Goal: Information Seeking & Learning: Learn about a topic

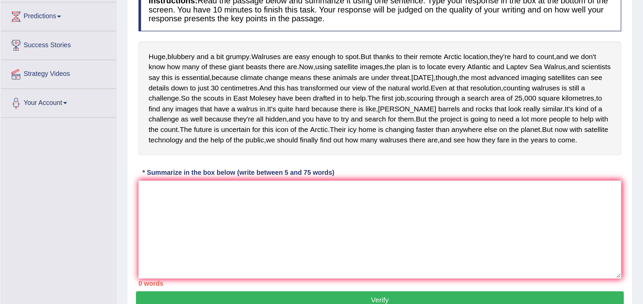
scroll to position [50, 0]
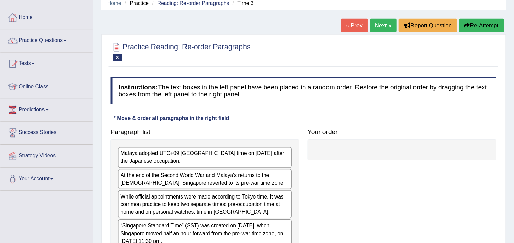
scroll to position [67, 0]
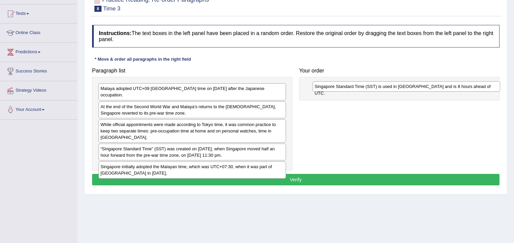
drag, startPoint x: 121, startPoint y: 159, endPoint x: 328, endPoint y: 85, distance: 220.0
click at [331, 84] on div "Singapore Standard Time (SST) is used in [GEOGRAPHIC_DATA] and is 8 hours ahead…" at bounding box center [407, 86] width 188 height 10
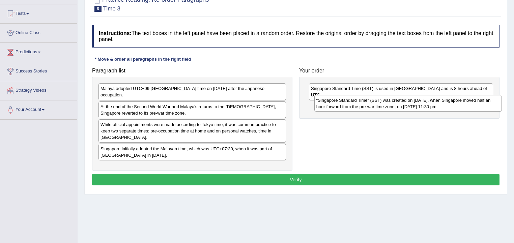
drag, startPoint x: 151, startPoint y: 145, endPoint x: 350, endPoint y: 103, distance: 203.7
click at [350, 103] on div "“Singapore Standard Time” (SST) was created on [DATE], when Singapore moved hal…" at bounding box center [408, 103] width 188 height 17
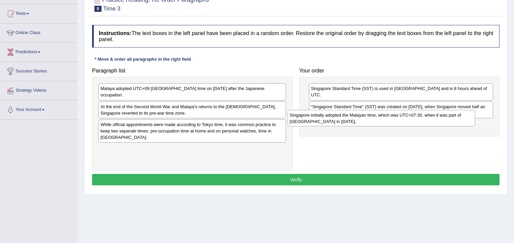
drag, startPoint x: 225, startPoint y: 139, endPoint x: 325, endPoint y: 117, distance: 101.6
click at [325, 117] on div "Singapore initially adopted the Malayan time, which was UTC+07:30, when it was …" at bounding box center [382, 118] width 188 height 17
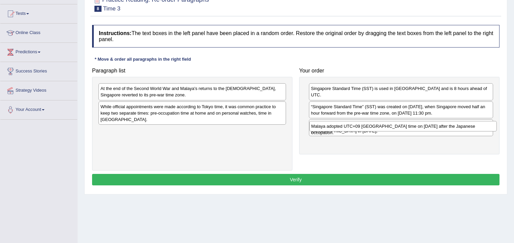
drag, startPoint x: 144, startPoint y: 89, endPoint x: 340, endPoint y: 125, distance: 198.9
click at [340, 125] on div "Malaya adopted UTC+09 [GEOGRAPHIC_DATA] time on [DATE] after the Japanese occup…" at bounding box center [403, 126] width 188 height 10
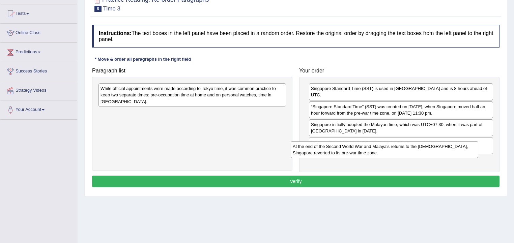
drag, startPoint x: 199, startPoint y: 96, endPoint x: 384, endPoint y: 150, distance: 193.4
click at [393, 157] on div "At the end of the Second World War and Malaya's returns to the [DEMOGRAPHIC_DAT…" at bounding box center [385, 149] width 188 height 17
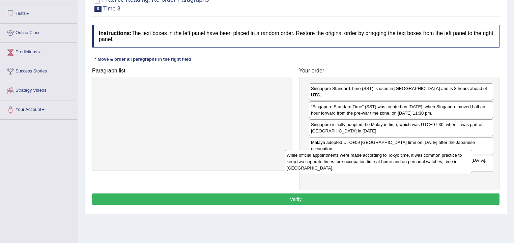
drag, startPoint x: 226, startPoint y: 105, endPoint x: 393, endPoint y: 163, distance: 176.8
click at [393, 165] on div "While official appointments were made according to Tokyo time, it was common pr…" at bounding box center [379, 161] width 188 height 23
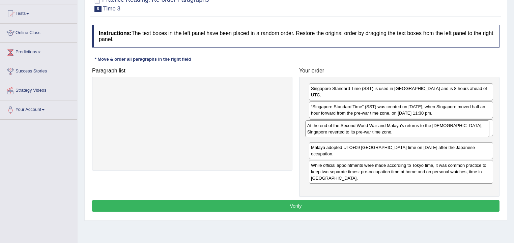
drag, startPoint x: 345, startPoint y: 151, endPoint x: 340, endPoint y: 128, distance: 23.8
click at [340, 128] on div "At the end of the Second World War and Malaya's returns to the [DEMOGRAPHIC_DAT…" at bounding box center [397, 128] width 185 height 17
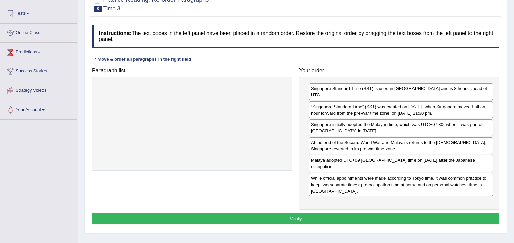
click at [383, 217] on div "Practice Reading: Re-order Paragraphs 8 Time 3 Instructions: The text boxes in …" at bounding box center [295, 111] width 423 height 245
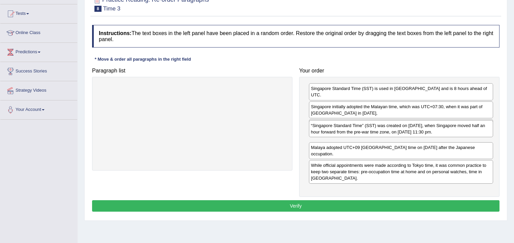
drag, startPoint x: 379, startPoint y: 104, endPoint x: 379, endPoint y: 130, distance: 25.6
click at [379, 130] on div "“Singapore Standard Time” (SST) was created on [DATE], when Singapore moved hal…" at bounding box center [401, 128] width 185 height 17
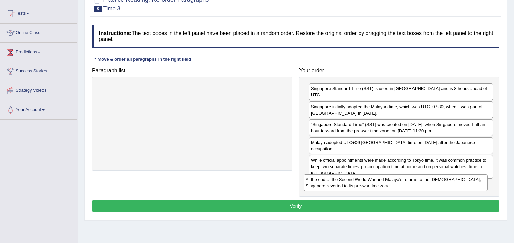
drag, startPoint x: 390, startPoint y: 121, endPoint x: 387, endPoint y: 179, distance: 58.5
click at [385, 181] on div "At the end of the Second World War and Malaya's returns to the [DEMOGRAPHIC_DAT…" at bounding box center [396, 182] width 185 height 17
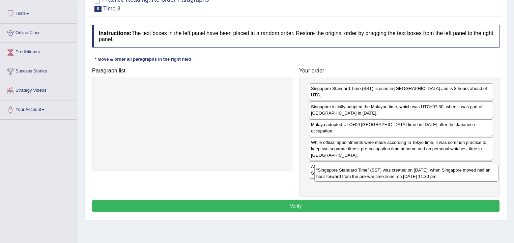
drag, startPoint x: 368, startPoint y: 116, endPoint x: 374, endPoint y: 168, distance: 52.2
click at [374, 168] on div "“Singapore Standard Time” (SST) was created on [DATE], when Singapore moved hal…" at bounding box center [406, 173] width 185 height 17
